Goal: Information Seeking & Learning: Compare options

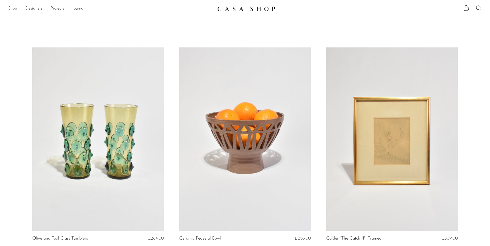
click at [17, 8] on link "Shop" at bounding box center [12, 8] width 9 height 7
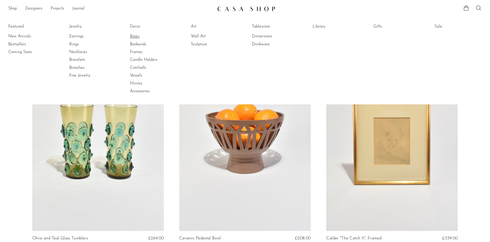
click at [138, 37] on link "Boxes" at bounding box center [149, 37] width 39 height 6
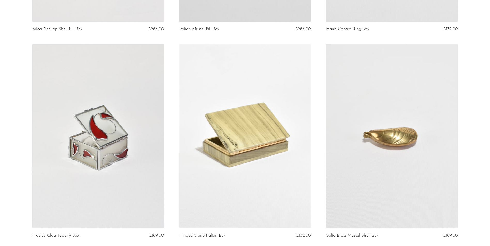
scroll to position [516, 0]
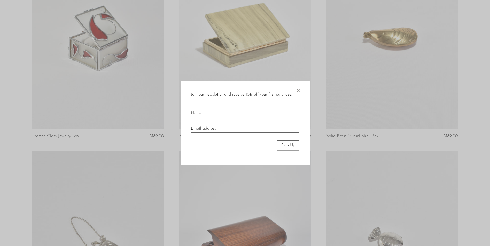
click at [297, 90] on span "×" at bounding box center [297, 89] width 5 height 17
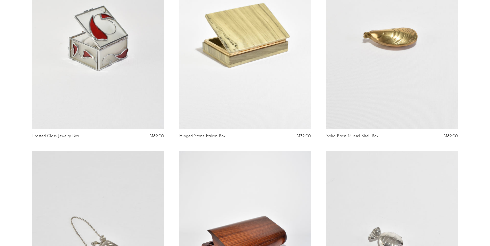
click at [231, 83] on link at bounding box center [244, 37] width 131 height 184
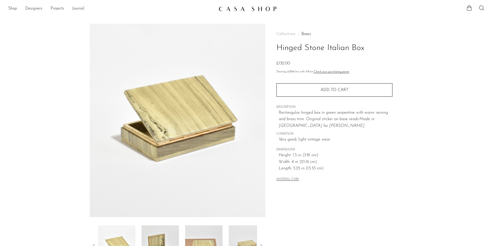
click at [181, 231] on div at bounding box center [177, 246] width 159 height 41
click at [190, 232] on img at bounding box center [203, 246] width 37 height 41
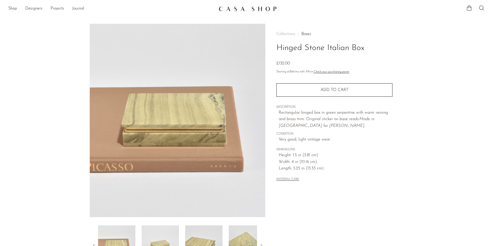
click at [218, 243] on img at bounding box center [203, 246] width 37 height 41
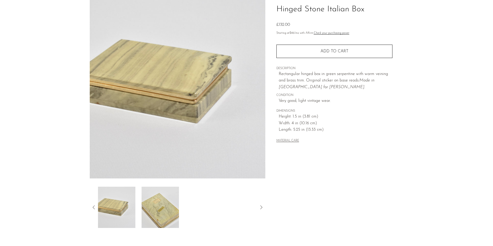
scroll to position [77, 0]
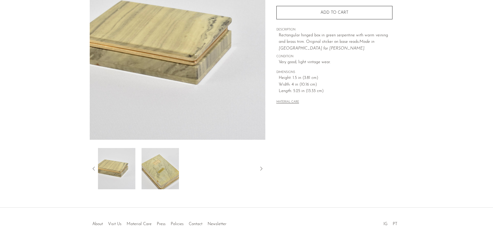
click at [168, 168] on img at bounding box center [160, 168] width 37 height 41
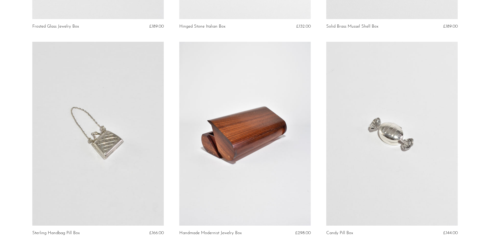
scroll to position [697, 0]
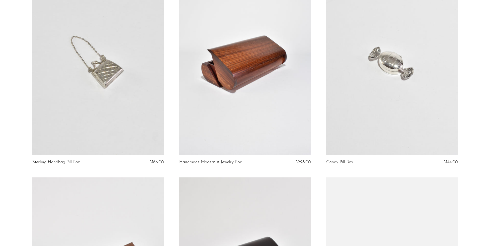
click at [257, 75] on link at bounding box center [244, 63] width 131 height 184
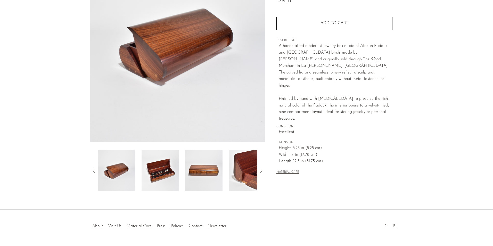
scroll to position [77, 0]
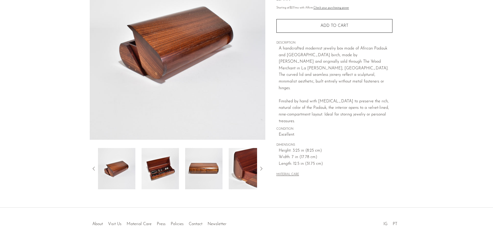
click at [178, 159] on img at bounding box center [160, 168] width 37 height 41
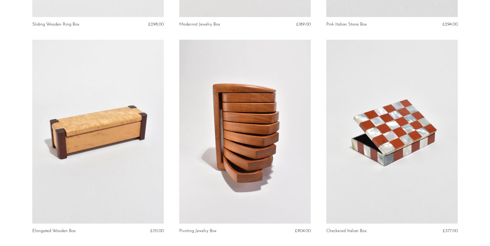
scroll to position [1110, 0]
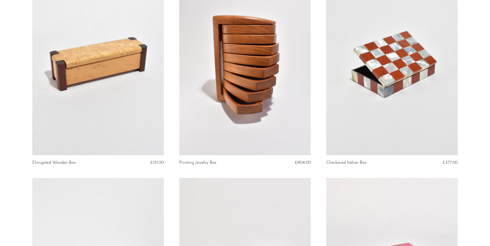
click at [257, 109] on link at bounding box center [244, 63] width 131 height 184
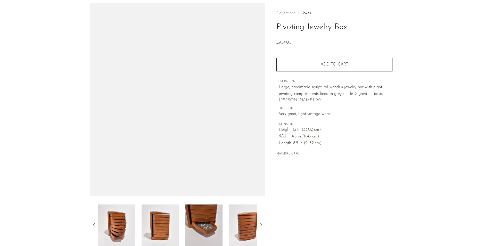
scroll to position [52, 0]
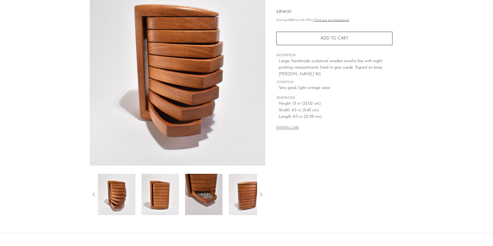
click at [204, 187] on img at bounding box center [203, 194] width 37 height 41
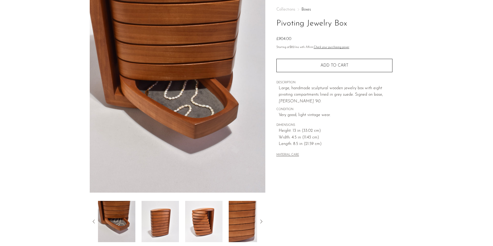
scroll to position [26, 0]
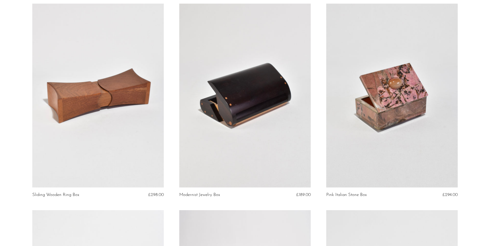
scroll to position [862, 0]
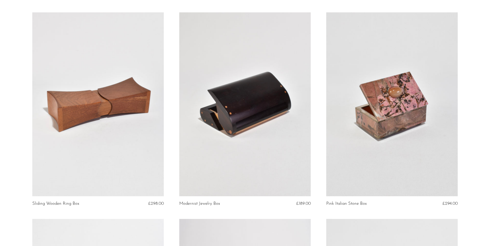
click at [223, 121] on link at bounding box center [244, 104] width 131 height 184
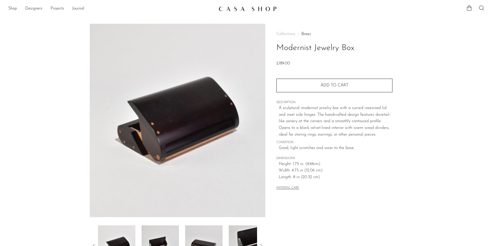
click at [215, 244] on img at bounding box center [203, 246] width 37 height 41
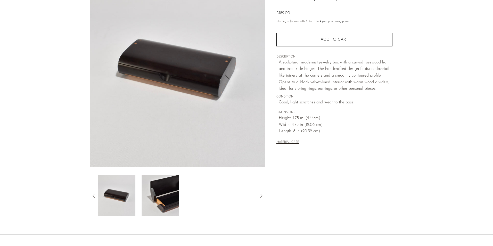
scroll to position [52, 0]
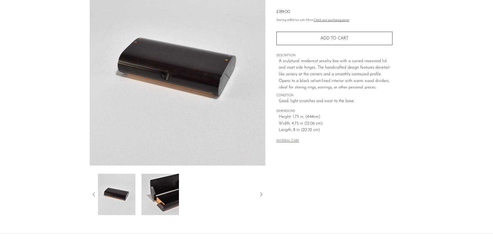
click at [166, 196] on img at bounding box center [160, 194] width 37 height 41
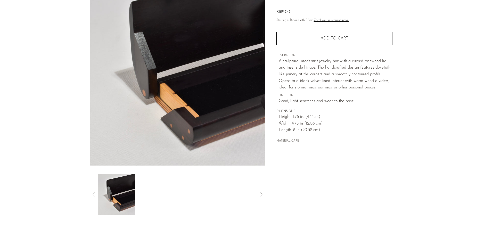
click at [93, 195] on icon at bounding box center [94, 194] width 6 height 6
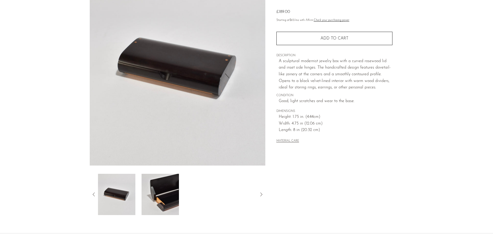
scroll to position [0, 0]
